Goal: Information Seeking & Learning: Learn about a topic

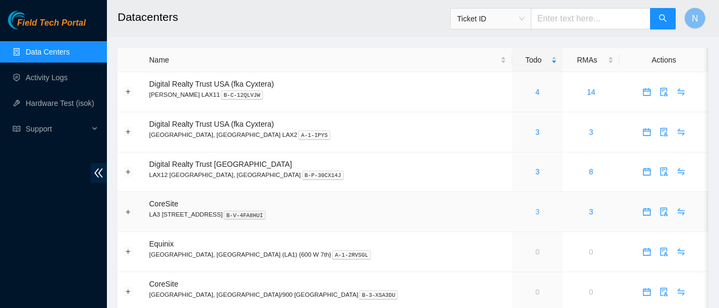
click at [535, 210] on link "3" at bounding box center [537, 211] width 4 height 9
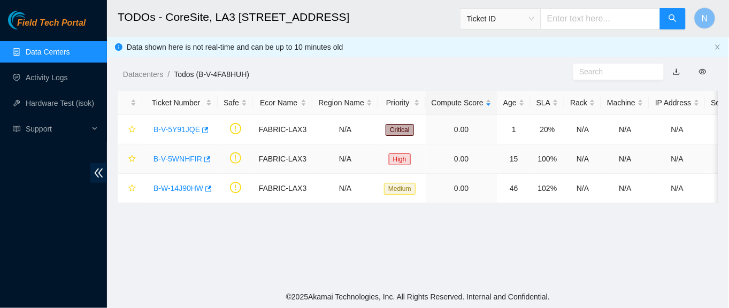
click at [172, 158] on link "B-V-5WNHFIR" at bounding box center [177, 158] width 49 height 9
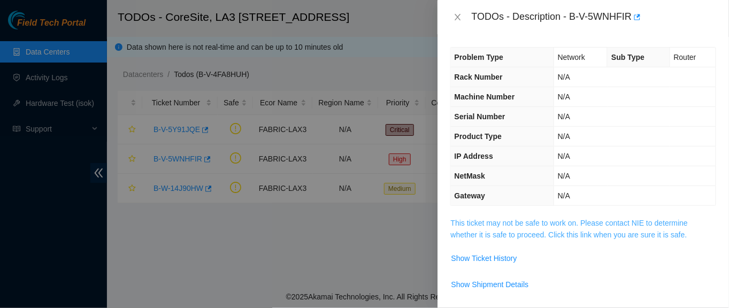
click at [523, 231] on link "This ticket may not be safe to work on. Please contact NIE to determine whether…" at bounding box center [569, 229] width 237 height 20
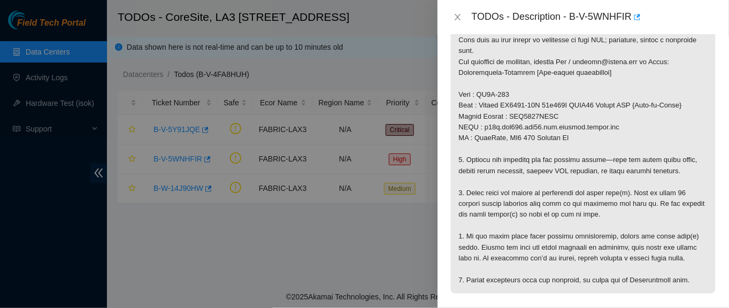
scroll to position [236, 0]
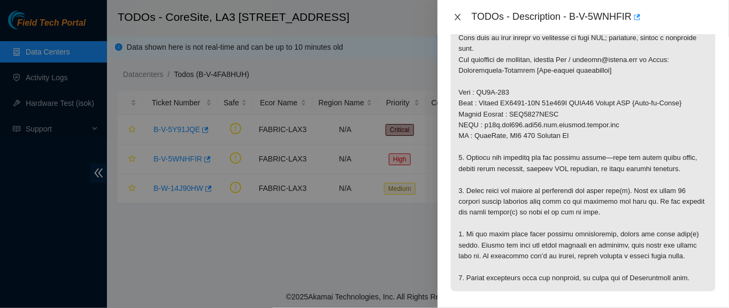
click at [455, 19] on icon "close" at bounding box center [457, 17] width 9 height 9
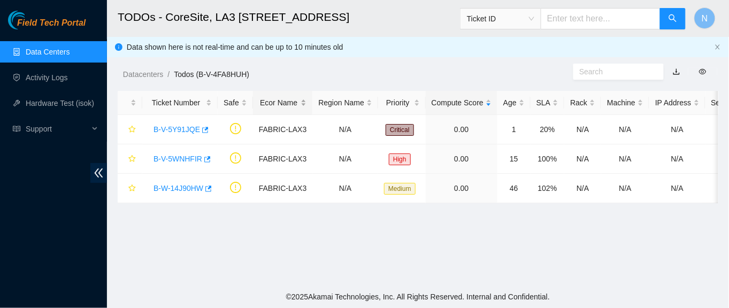
scroll to position [284, 0]
click at [188, 130] on link "B-V-5Y91JQE" at bounding box center [176, 129] width 47 height 9
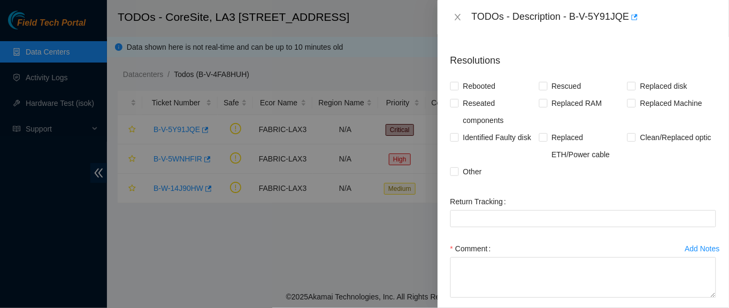
scroll to position [0, 0]
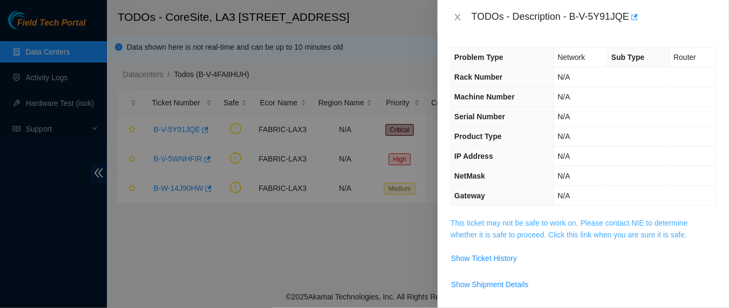
click at [637, 226] on link "This ticket may not be safe to work on. Please contact NIE to determine whether…" at bounding box center [569, 229] width 237 height 20
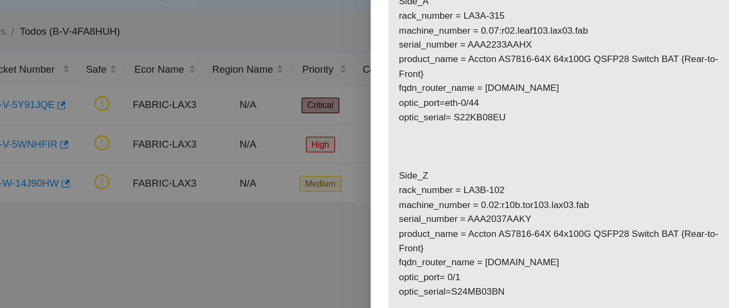
scroll to position [276, 0]
click at [363, 63] on div at bounding box center [364, 154] width 729 height 308
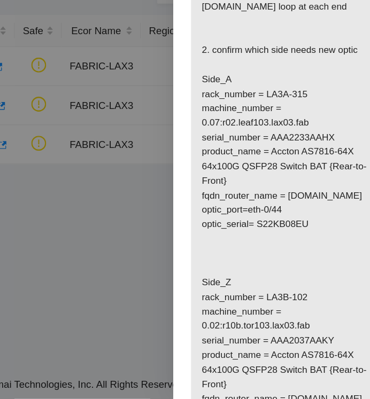
scroll to position [0, 0]
